Goal: Task Accomplishment & Management: Use online tool/utility

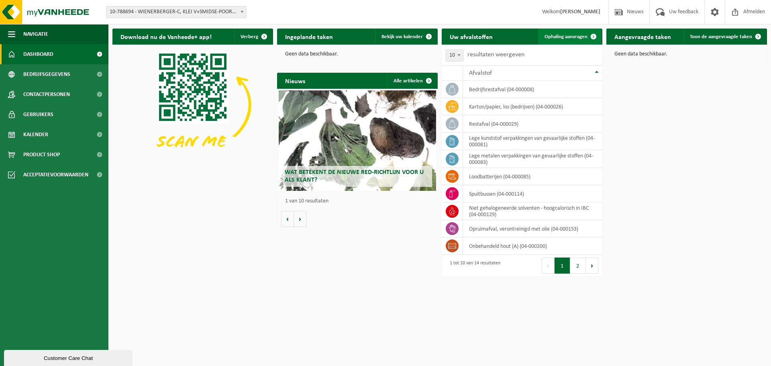
click at [566, 35] on span "Ophaling aanvragen" at bounding box center [565, 36] width 43 height 5
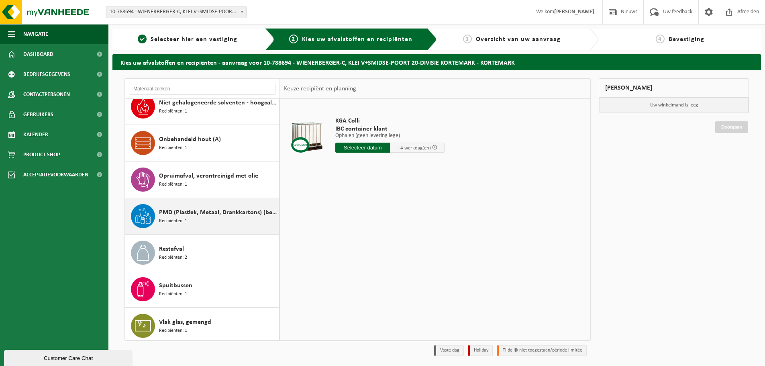
scroll to position [270, 0]
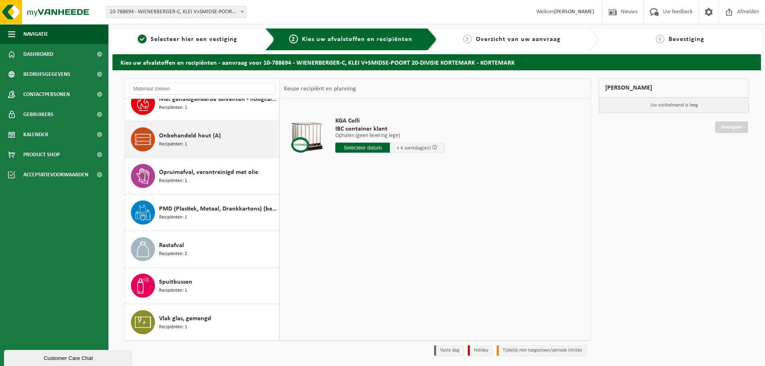
click at [184, 136] on span "Onbehandeld hout (A)" at bounding box center [190, 136] width 62 height 10
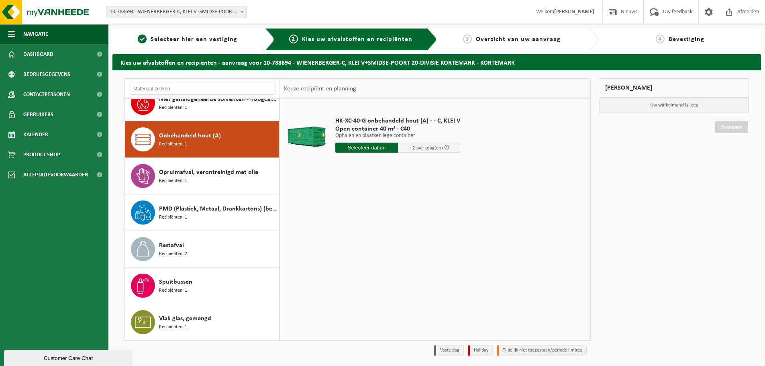
click at [356, 147] on input "text" at bounding box center [366, 148] width 63 height 10
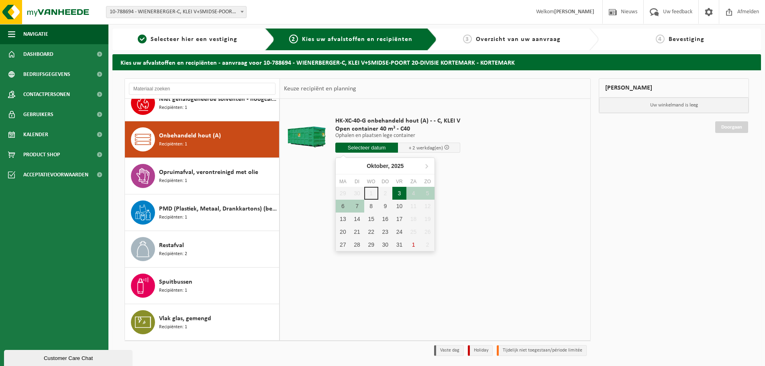
click at [396, 194] on div "3" at bounding box center [399, 193] width 14 height 13
type input "Van 2025-10-03"
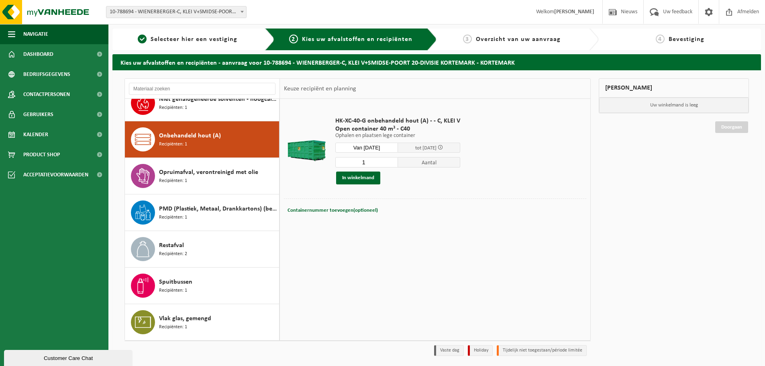
click at [355, 186] on div "HK-XC-40-G onbehandeld hout (A) - - C, KLEI V Open container 40 m³ - C40 Ophale…" at bounding box center [397, 151] width 133 height 84
click at [353, 181] on button "In winkelmand" at bounding box center [358, 177] width 44 height 13
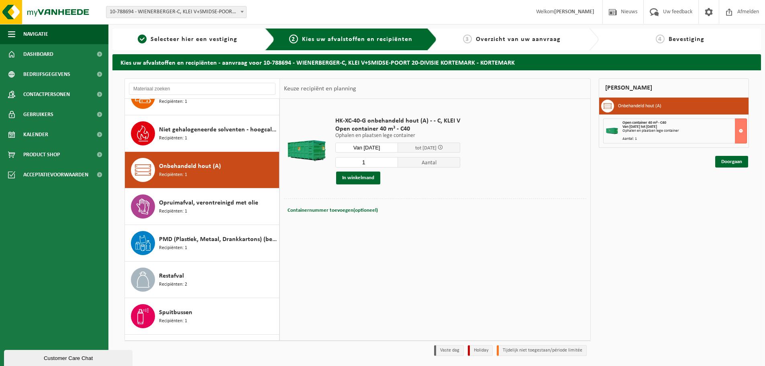
scroll to position [241, 0]
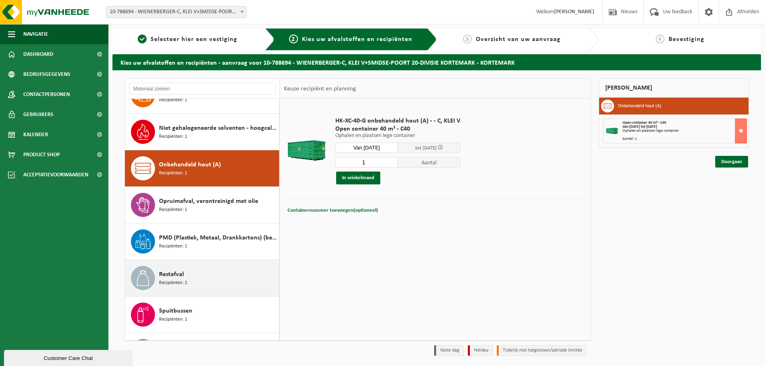
click at [176, 280] on span "Recipiënten: 2" at bounding box center [173, 283] width 28 height 8
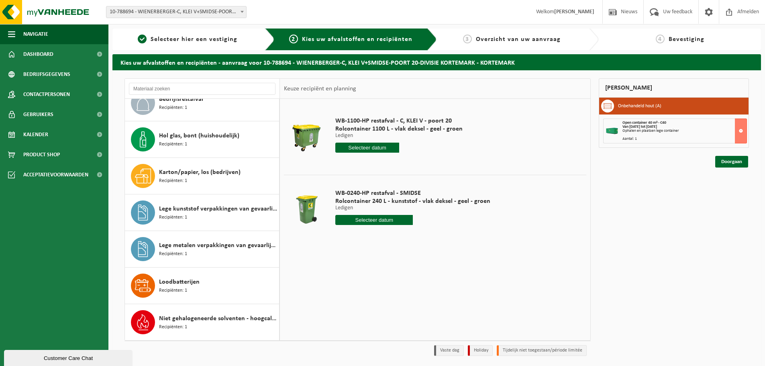
scroll to position [0, 0]
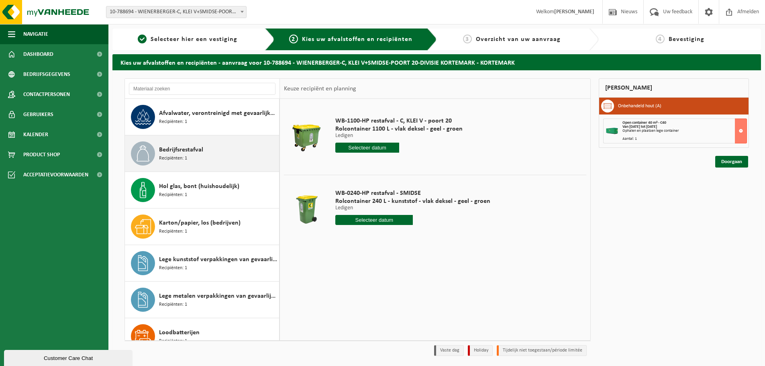
click at [177, 151] on span "Bedrijfsrestafval" at bounding box center [181, 150] width 44 height 10
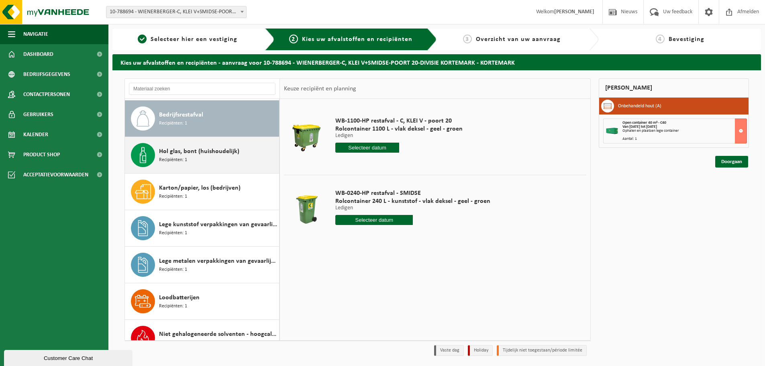
scroll to position [37, 0]
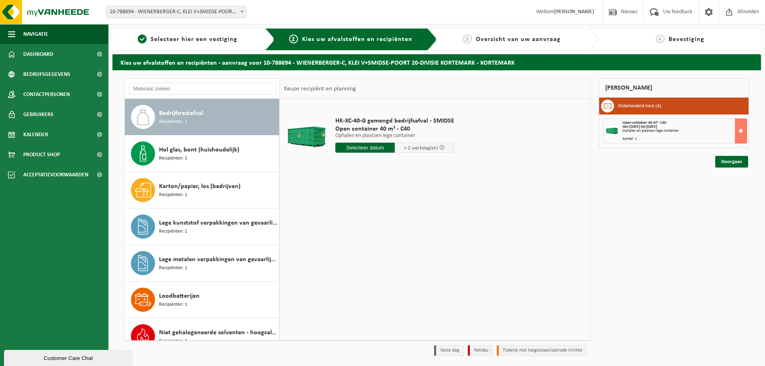
click at [355, 145] on input "text" at bounding box center [364, 148] width 59 height 10
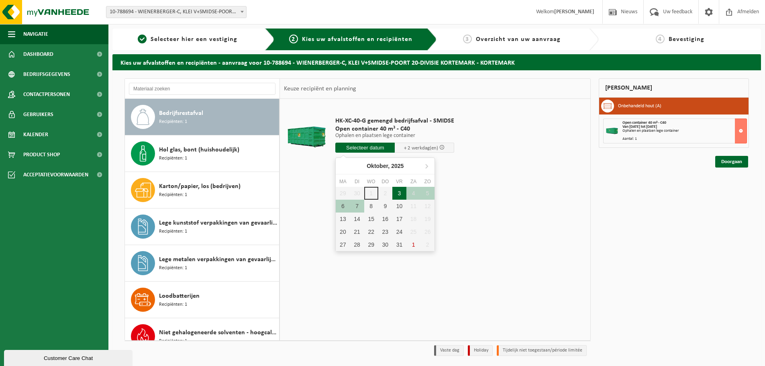
click at [401, 193] on div "3" at bounding box center [399, 193] width 14 height 13
type input "Van 2025-10-03"
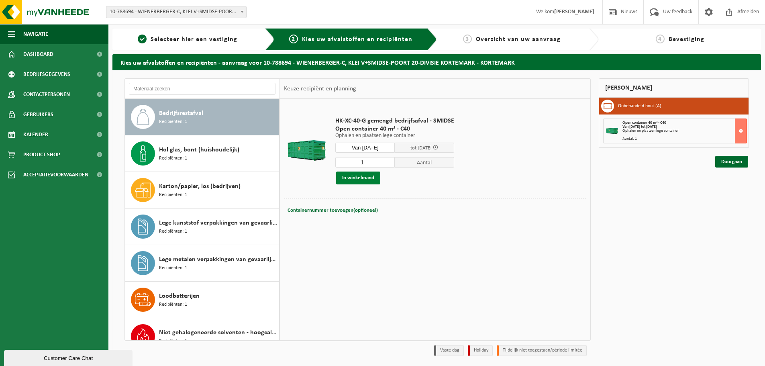
click at [342, 172] on button "In winkelmand" at bounding box center [358, 177] width 44 height 13
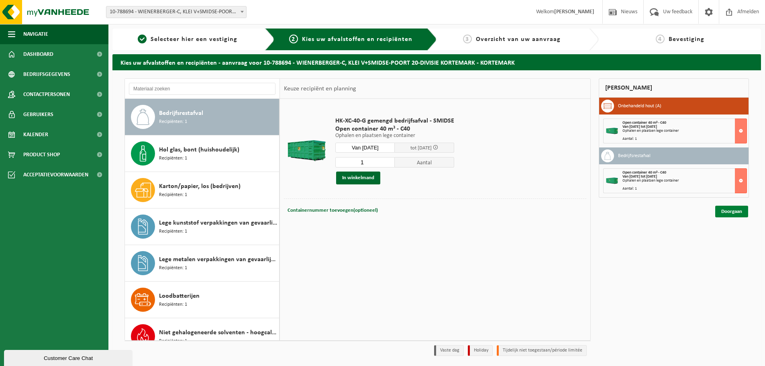
click at [730, 215] on link "Doorgaan" at bounding box center [731, 212] width 33 height 12
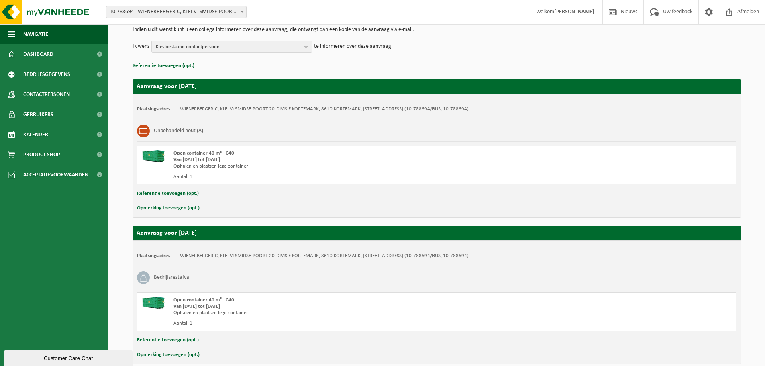
scroll to position [125, 0]
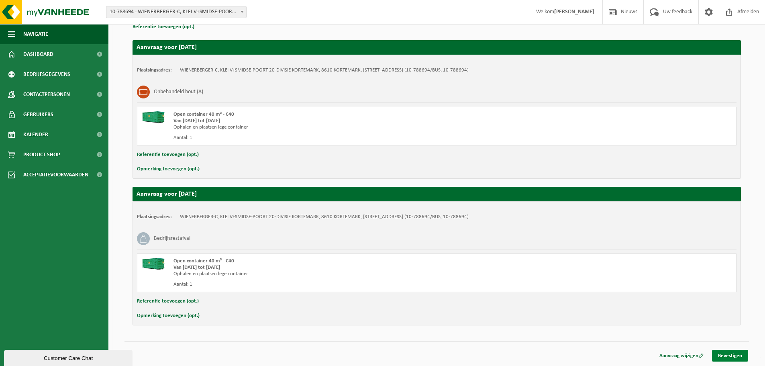
click at [726, 352] on link "Bevestigen" at bounding box center [730, 356] width 36 height 12
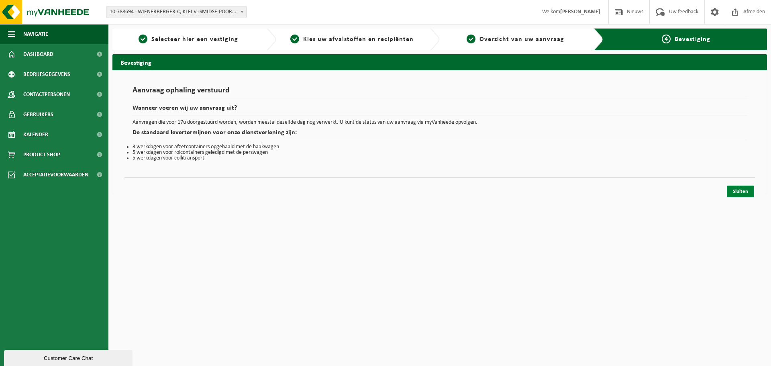
click at [739, 191] on link "Sluiten" at bounding box center [740, 192] width 27 height 12
